Goal: Transaction & Acquisition: Purchase product/service

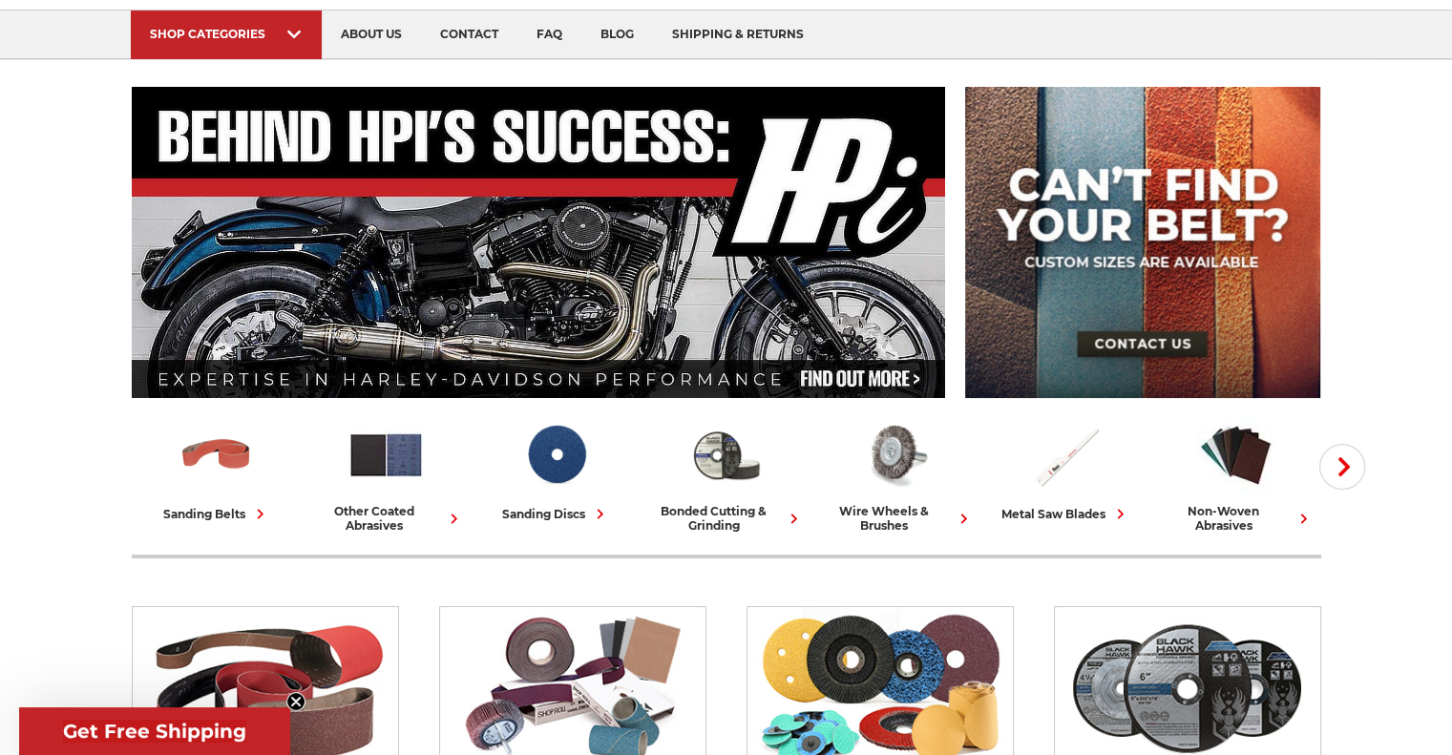
scroll to position [286, 0]
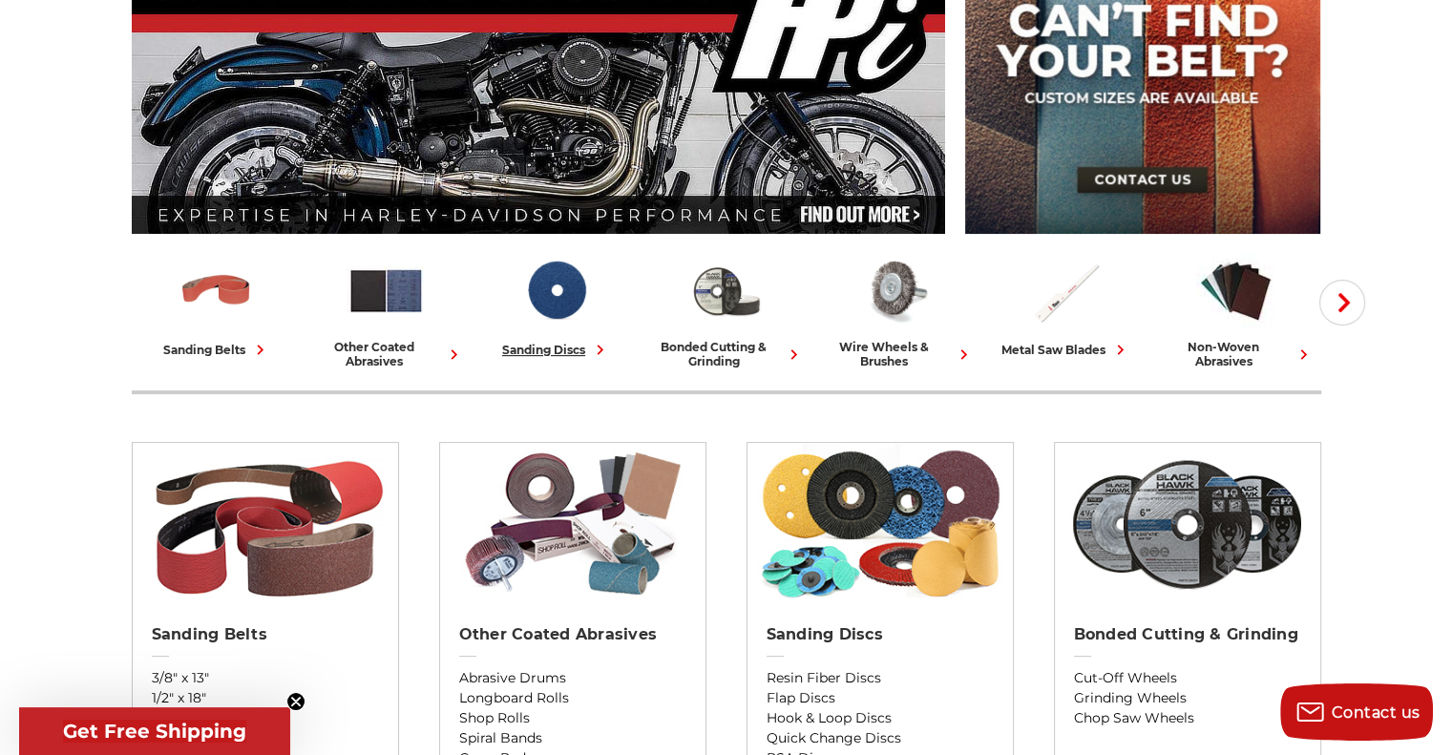
click at [578, 347] on div "sanding discs" at bounding box center [556, 350] width 108 height 20
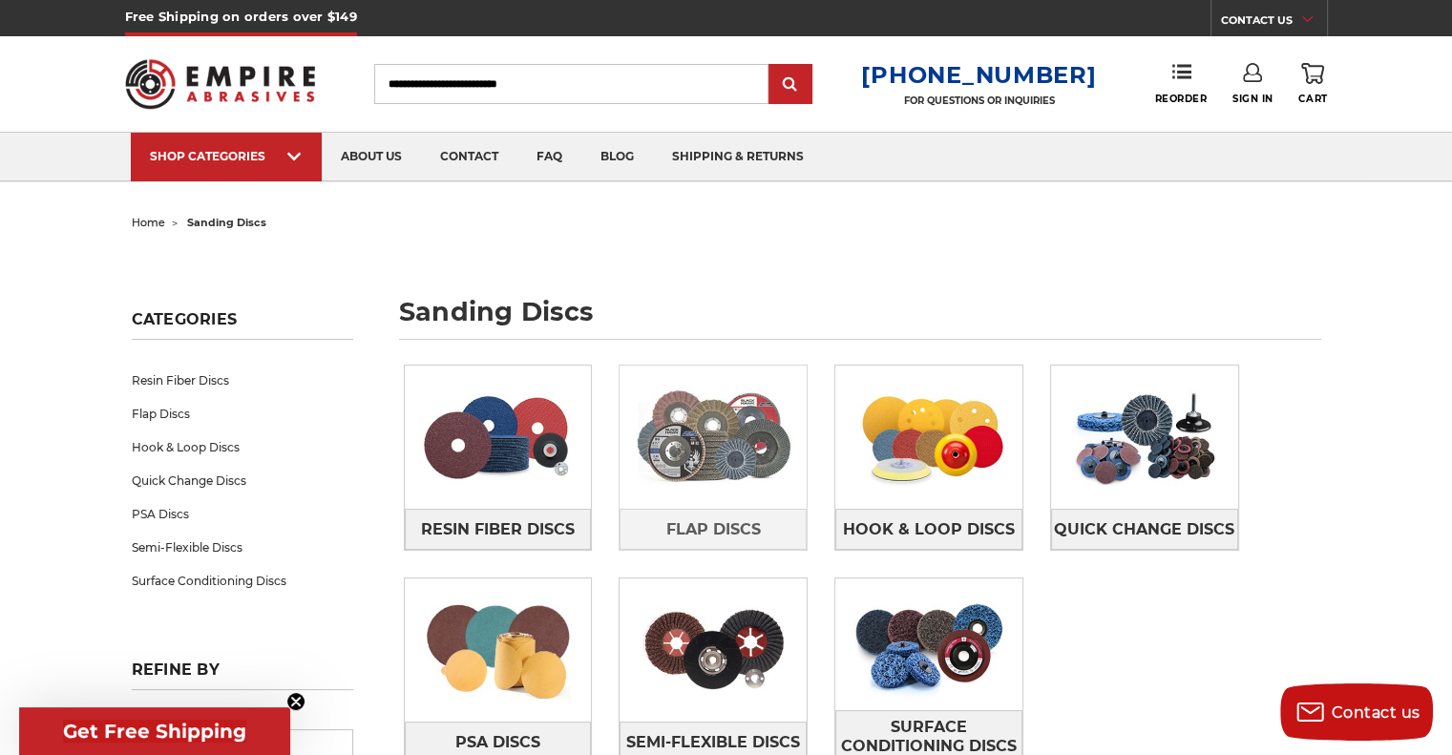
click at [712, 452] on img at bounding box center [713, 437] width 187 height 132
click at [713, 455] on img at bounding box center [713, 437] width 187 height 132
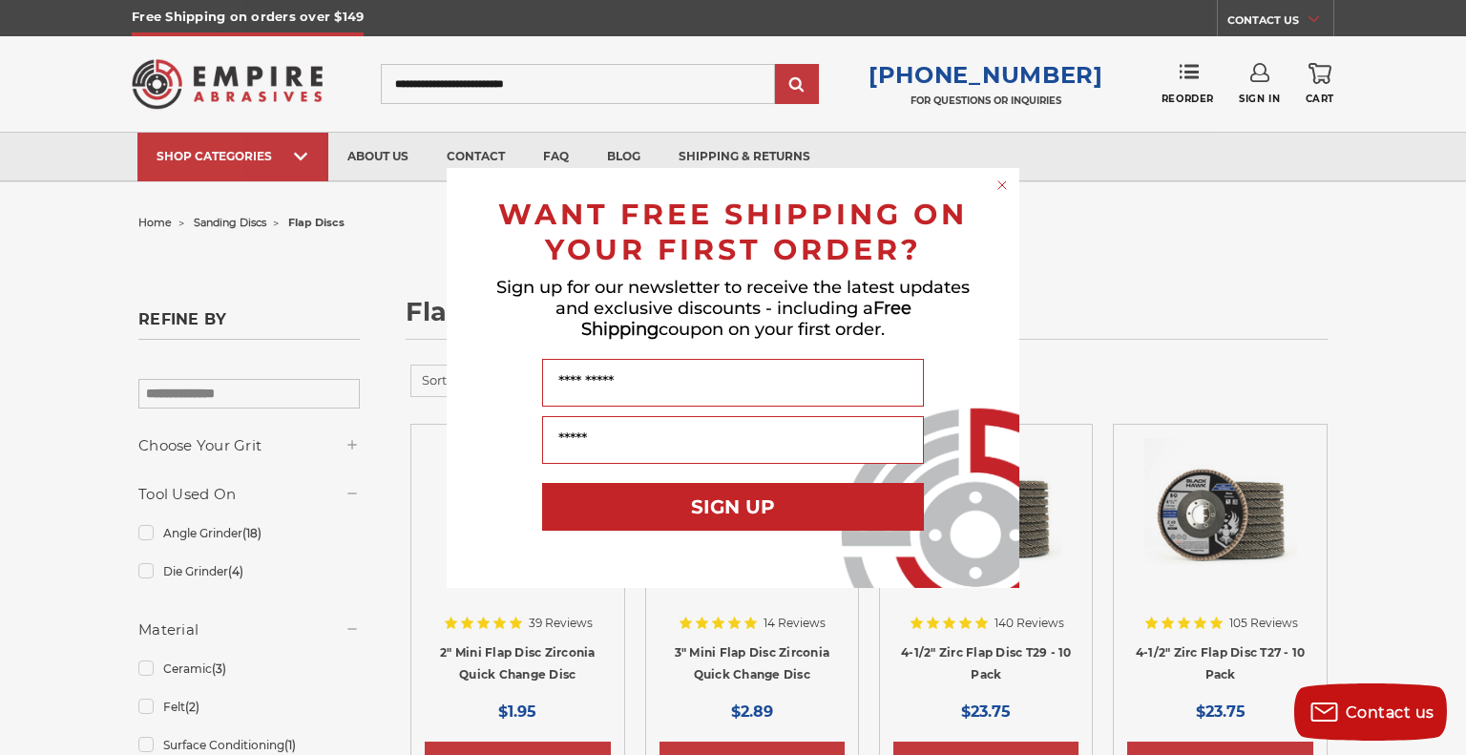
click at [999, 183] on circle "Close dialog" at bounding box center [1003, 185] width 18 height 18
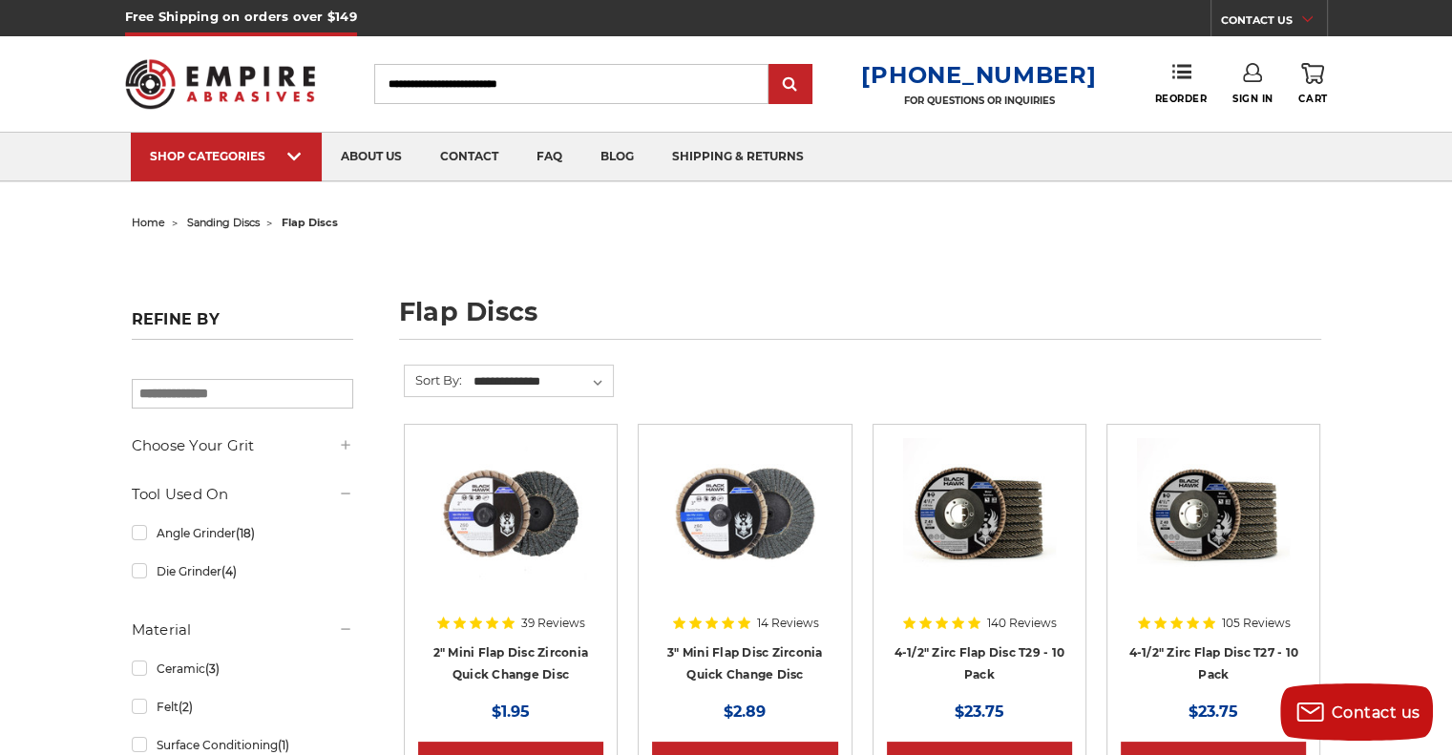
scroll to position [191, 0]
